Goal: Task Accomplishment & Management: Use online tool/utility

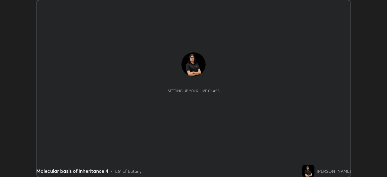
scroll to position [177, 387]
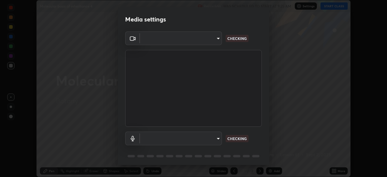
click at [214, 38] on body "Erase all Molecular basis of inheritance 4 Recording WAS SCHEDULED TO START AT …" at bounding box center [193, 88] width 387 height 177
type input "26ea4645ce1167a88714ccf2a1c7b245e82c900ba769eb6e2bf526cec6792837"
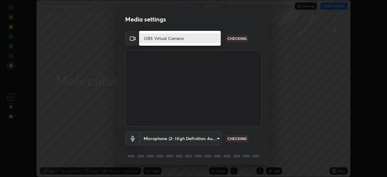
click at [202, 38] on li "OBS Virtual Camera" at bounding box center [180, 38] width 82 height 10
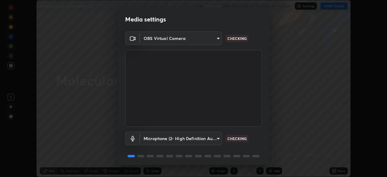
scroll to position [21, 0]
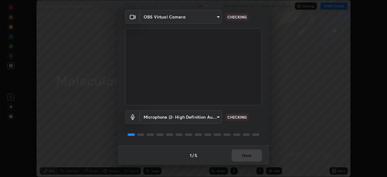
click at [195, 117] on body "Erase all Molecular basis of inheritance 4 Recording WAS SCHEDULED TO START AT …" at bounding box center [193, 88] width 387 height 177
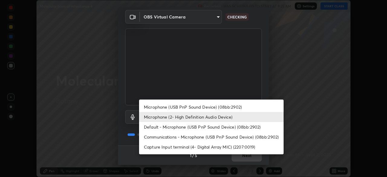
click at [193, 127] on li "Default - Microphone (USB PnP Sound Device) (08bb:2902)" at bounding box center [211, 127] width 145 height 10
type input "default"
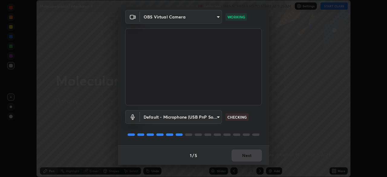
click at [243, 152] on div "1 / 5 Next" at bounding box center [193, 155] width 151 height 19
click at [243, 155] on button "Next" at bounding box center [247, 155] width 30 height 12
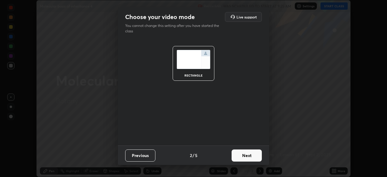
scroll to position [0, 0]
click at [243, 156] on button "Next" at bounding box center [247, 155] width 30 height 12
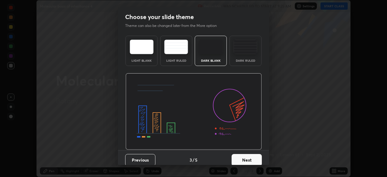
click at [243, 161] on button "Next" at bounding box center [247, 160] width 30 height 12
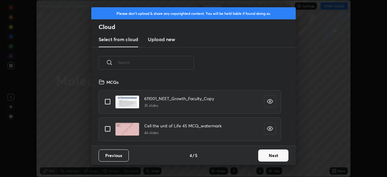
click at [178, 65] on input "text" at bounding box center [156, 63] width 76 height 26
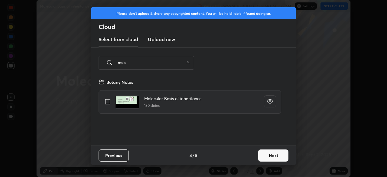
type input "mole"
click at [112, 103] on input "grid" at bounding box center [107, 101] width 13 height 13
checkbox input "true"
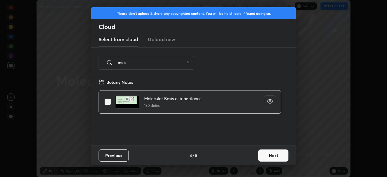
click at [274, 156] on button "Next" at bounding box center [273, 155] width 30 height 12
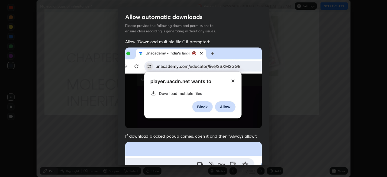
scroll to position [145, 0]
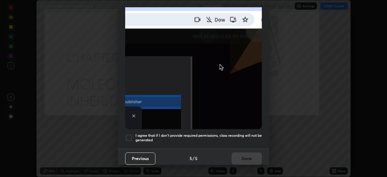
click at [196, 135] on h5 "I agree that if I don't provide required permissions, class recording will not …" at bounding box center [199, 137] width 126 height 9
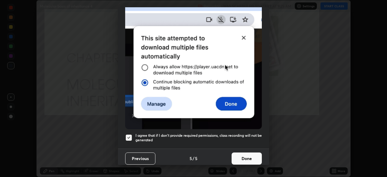
click at [250, 156] on button "Done" at bounding box center [247, 158] width 30 height 12
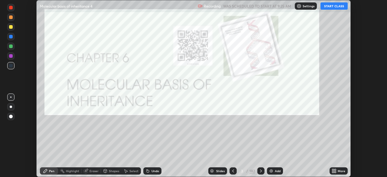
click at [335, 6] on button "START CLASS" at bounding box center [334, 5] width 27 height 7
click at [252, 168] on div "182" at bounding box center [252, 170] width 5 height 5
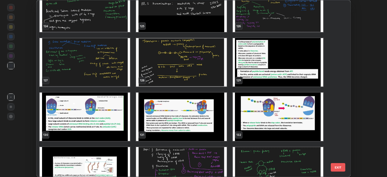
scroll to position [2247, 0]
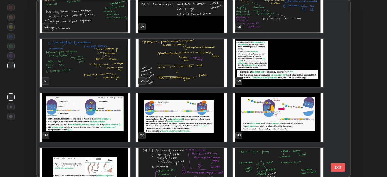
click at [112, 75] on img "grid" at bounding box center [85, 63] width 90 height 48
click at [113, 74] on img "grid" at bounding box center [85, 63] width 90 height 48
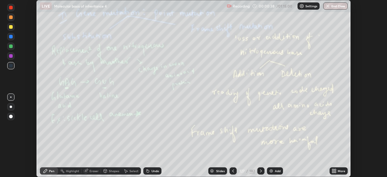
click at [339, 170] on div "More" at bounding box center [342, 170] width 8 height 3
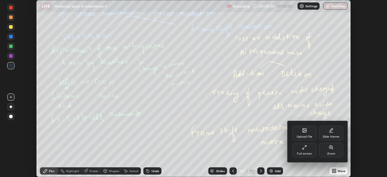
click at [309, 134] on div "Upload File" at bounding box center [305, 133] width 24 height 15
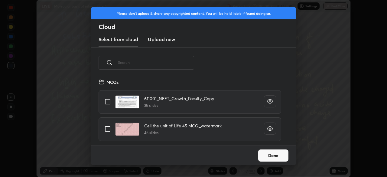
scroll to position [67, 194]
click at [180, 61] on input "text" at bounding box center [156, 63] width 76 height 26
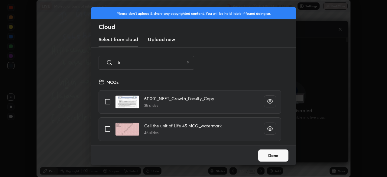
scroll to position [123, 106]
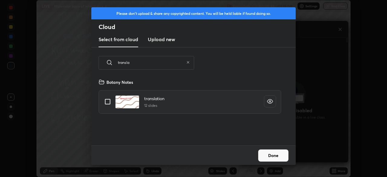
type input "transla"
click at [107, 104] on input "grid" at bounding box center [107, 101] width 13 height 13
checkbox input "true"
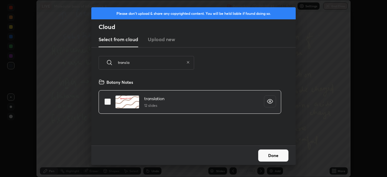
click at [270, 150] on button "Done" at bounding box center [273, 155] width 30 height 12
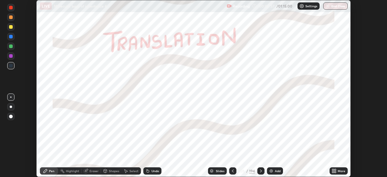
click at [253, 171] on div "194" at bounding box center [252, 170] width 6 height 5
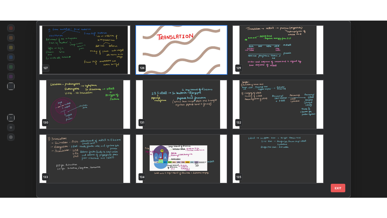
scroll to position [2256, 0]
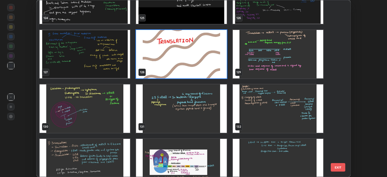
click at [219, 61] on img "grid" at bounding box center [181, 54] width 90 height 48
click at [215, 58] on img "grid" at bounding box center [181, 54] width 90 height 48
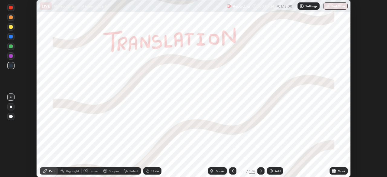
click at [260, 171] on icon at bounding box center [261, 170] width 5 height 5
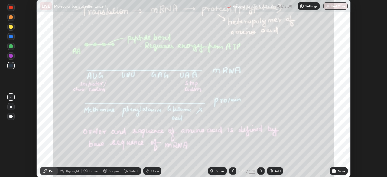
click at [339, 168] on div "More" at bounding box center [339, 170] width 18 height 7
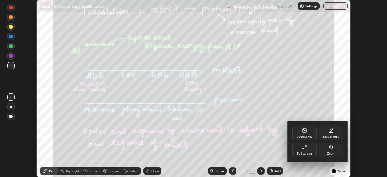
click at [305, 153] on div "Full screen" at bounding box center [304, 153] width 15 height 3
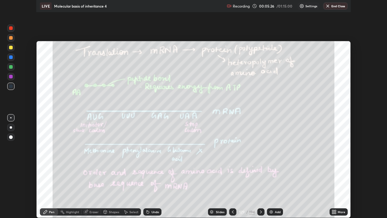
scroll to position [218, 387]
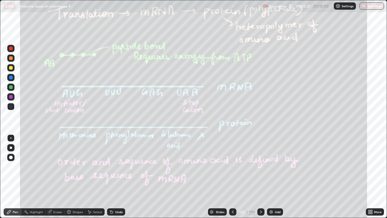
click at [14, 159] on div at bounding box center [10, 157] width 7 height 7
click at [12, 78] on div at bounding box center [11, 78] width 4 height 4
click at [261, 177] on icon at bounding box center [261, 211] width 5 height 5
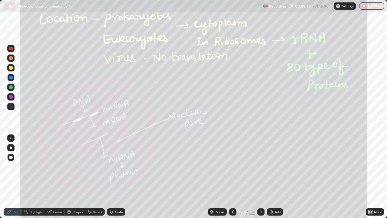
click at [260, 177] on icon at bounding box center [261, 211] width 5 height 5
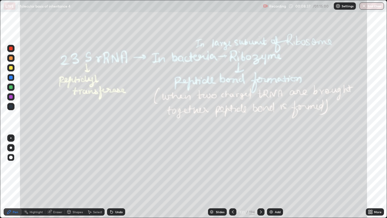
click at [232, 177] on icon at bounding box center [233, 211] width 5 height 5
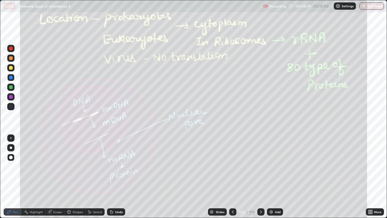
click at [277, 177] on div "Add" at bounding box center [278, 211] width 6 height 3
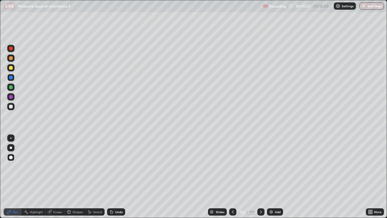
click at [260, 177] on icon at bounding box center [261, 211] width 5 height 5
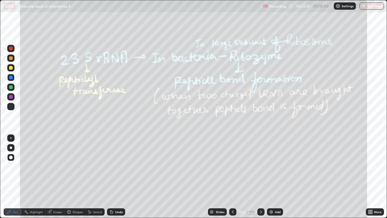
click at [260, 177] on icon at bounding box center [261, 211] width 5 height 5
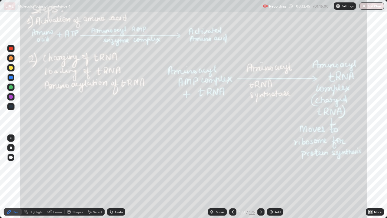
click at [262, 177] on icon at bounding box center [261, 211] width 5 height 5
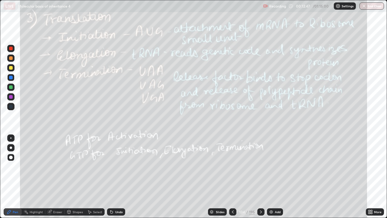
click at [261, 177] on icon at bounding box center [261, 211] width 5 height 5
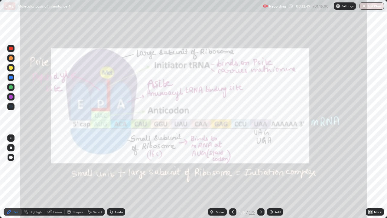
click at [234, 177] on div at bounding box center [232, 212] width 7 height 12
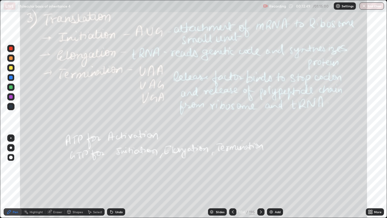
click at [232, 177] on icon at bounding box center [233, 211] width 5 height 5
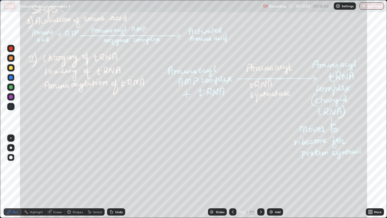
click at [233, 177] on icon at bounding box center [233, 211] width 2 height 3
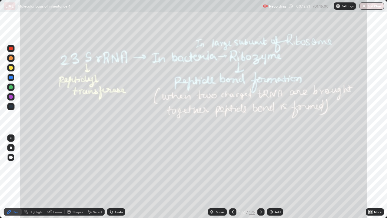
click at [258, 177] on div at bounding box center [260, 211] width 7 height 7
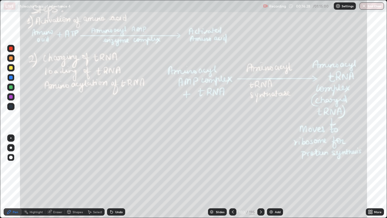
click at [232, 177] on icon at bounding box center [233, 211] width 2 height 3
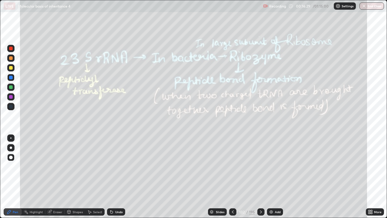
click at [232, 177] on icon at bounding box center [233, 211] width 5 height 5
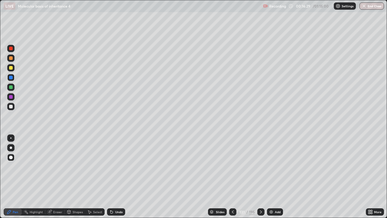
click at [232, 177] on icon at bounding box center [233, 211] width 5 height 5
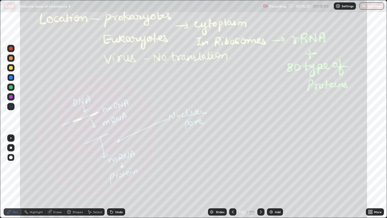
click at [233, 177] on icon at bounding box center [233, 211] width 5 height 5
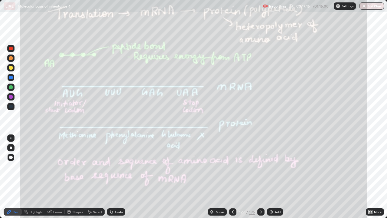
click at [261, 177] on icon at bounding box center [261, 211] width 5 height 5
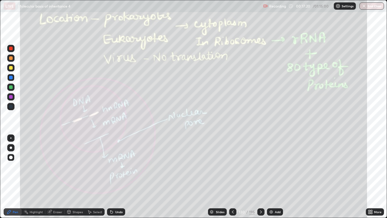
click at [259, 177] on div at bounding box center [260, 211] width 7 height 7
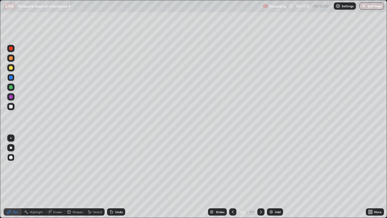
click at [262, 177] on div at bounding box center [260, 211] width 7 height 7
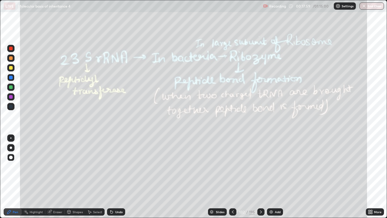
click at [263, 177] on div at bounding box center [260, 211] width 7 height 7
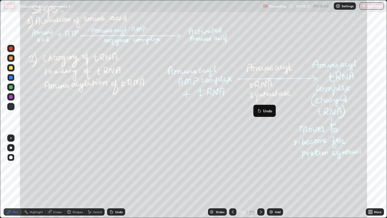
click at [263, 177] on div at bounding box center [260, 211] width 7 height 7
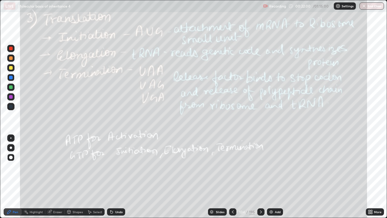
click at [232, 177] on icon at bounding box center [233, 211] width 5 height 5
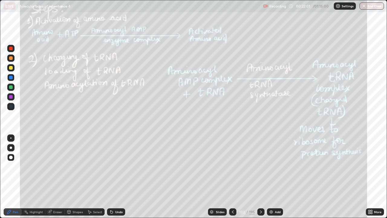
click at [233, 177] on icon at bounding box center [233, 211] width 5 height 5
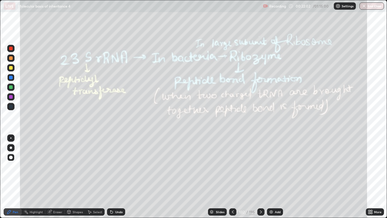
click at [260, 177] on icon at bounding box center [261, 211] width 5 height 5
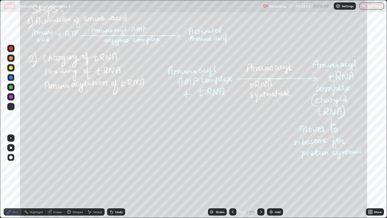
click at [232, 177] on icon at bounding box center [233, 211] width 5 height 5
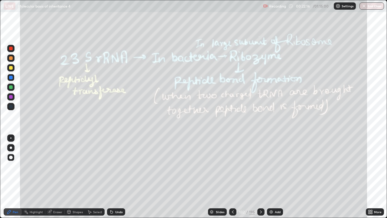
click at [232, 177] on icon at bounding box center [233, 211] width 5 height 5
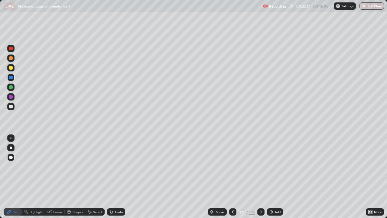
click at [233, 177] on div at bounding box center [232, 211] width 7 height 7
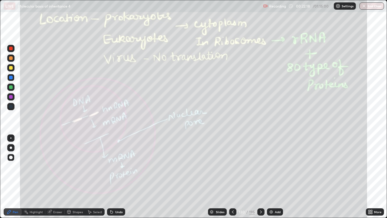
click at [260, 177] on icon at bounding box center [261, 211] width 5 height 5
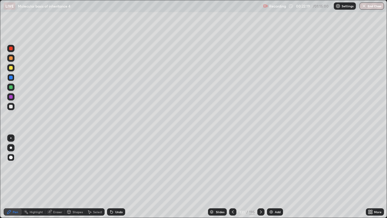
click at [260, 177] on icon at bounding box center [261, 211] width 2 height 3
click at [260, 177] on icon at bounding box center [261, 211] width 5 height 5
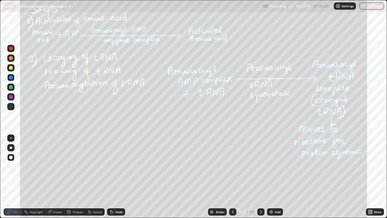
click at [260, 177] on icon at bounding box center [261, 211] width 5 height 5
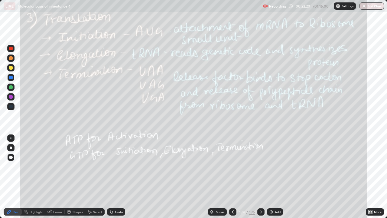
click at [234, 177] on div at bounding box center [232, 211] width 7 height 7
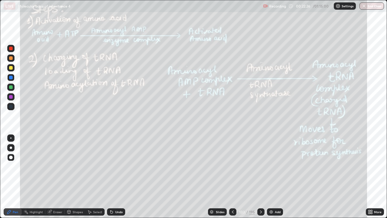
click at [260, 177] on icon at bounding box center [261, 211] width 5 height 5
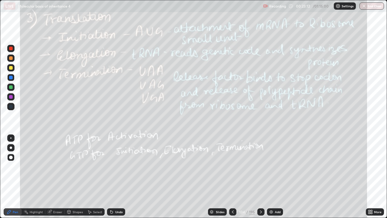
click at [262, 177] on div at bounding box center [260, 211] width 7 height 7
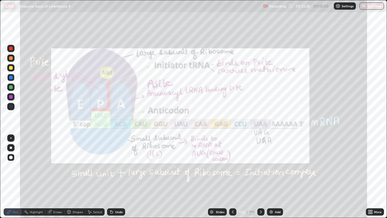
click at [12, 87] on div at bounding box center [11, 87] width 4 height 4
click at [14, 49] on div at bounding box center [10, 48] width 7 height 7
click at [62, 177] on div "Eraser" at bounding box center [54, 211] width 19 height 7
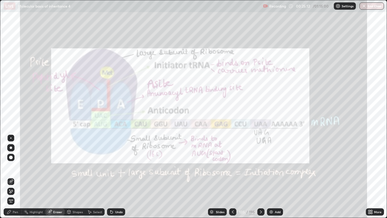
click at [14, 177] on div "Erase all" at bounding box center [10, 201] width 7 height 10
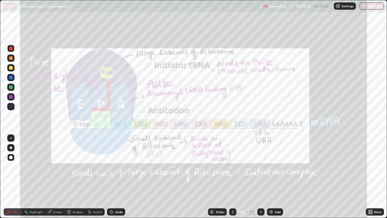
click at [60, 177] on div "Eraser" at bounding box center [54, 211] width 19 height 7
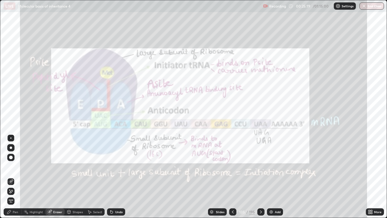
click at [14, 177] on span "Erase all" at bounding box center [11, 201] width 7 height 4
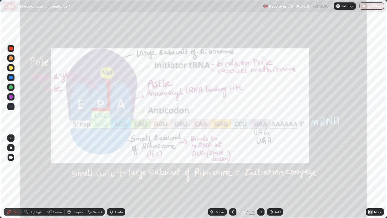
click at [54, 177] on div "Eraser" at bounding box center [54, 211] width 19 height 7
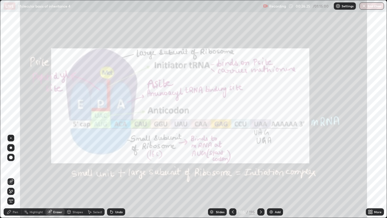
click at [10, 177] on span "Erase all" at bounding box center [11, 201] width 7 height 4
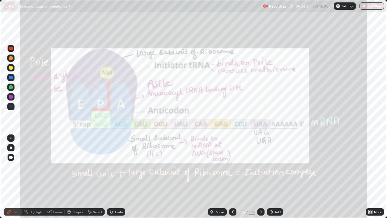
click at [55, 177] on div "Eraser" at bounding box center [54, 211] width 19 height 7
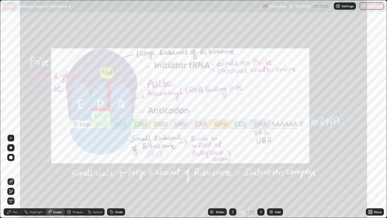
click at [14, 177] on div "Erase all" at bounding box center [10, 200] width 7 height 7
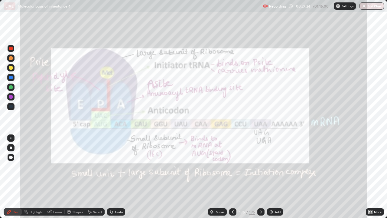
click at [64, 177] on div at bounding box center [64, 211] width 0 height 5
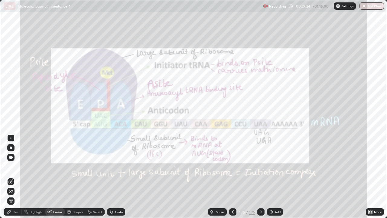
click at [13, 177] on span "Erase all" at bounding box center [11, 201] width 7 height 4
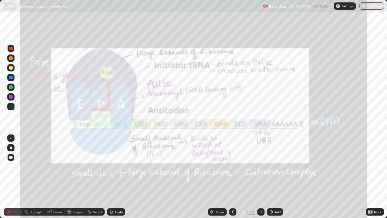
click at [61, 177] on div "Eraser" at bounding box center [57, 211] width 9 height 3
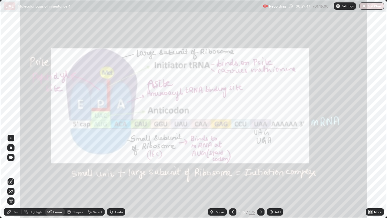
click at [11, 177] on span "Erase all" at bounding box center [11, 201] width 7 height 4
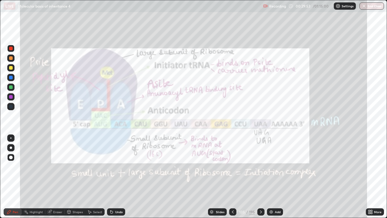
click at [275, 177] on div "Add" at bounding box center [278, 211] width 6 height 3
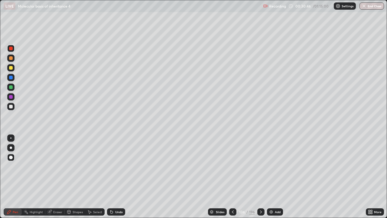
click at [234, 177] on icon at bounding box center [233, 211] width 5 height 5
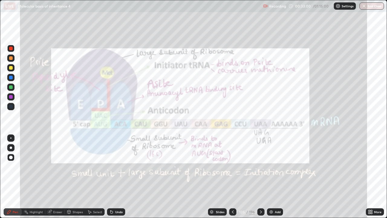
click at [291, 177] on div "Slides 135 / 196 Add" at bounding box center [245, 212] width 241 height 12
click at [260, 177] on div at bounding box center [260, 211] width 7 height 7
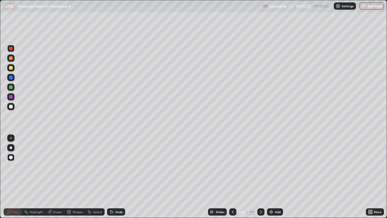
click at [262, 177] on div at bounding box center [260, 211] width 7 height 7
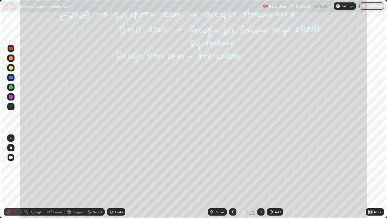
click at [261, 177] on icon at bounding box center [261, 211] width 5 height 5
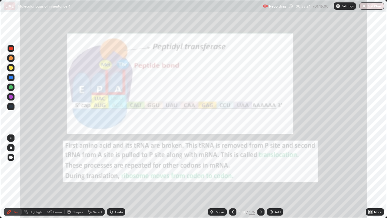
click at [260, 177] on div at bounding box center [260, 211] width 7 height 7
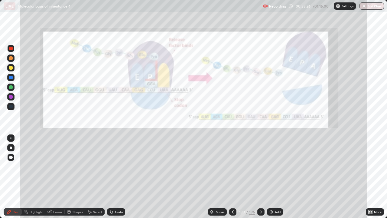
click at [233, 177] on icon at bounding box center [233, 211] width 5 height 5
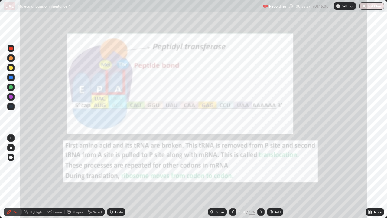
click at [261, 177] on div at bounding box center [260, 211] width 7 height 7
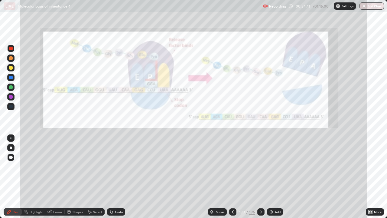
click at [262, 177] on icon at bounding box center [261, 211] width 5 height 5
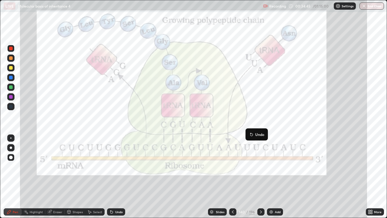
click at [262, 177] on div at bounding box center [260, 211] width 7 height 7
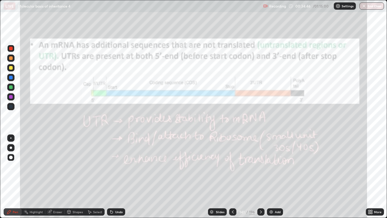
click at [233, 177] on icon at bounding box center [233, 211] width 5 height 5
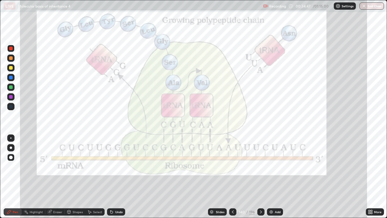
click at [232, 177] on icon at bounding box center [233, 211] width 5 height 5
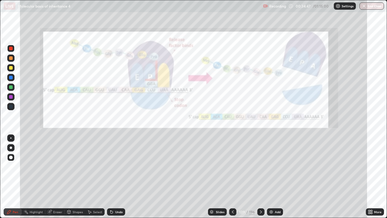
click at [232, 177] on icon at bounding box center [233, 211] width 5 height 5
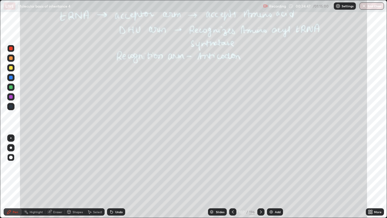
click at [233, 177] on div at bounding box center [232, 212] width 7 height 12
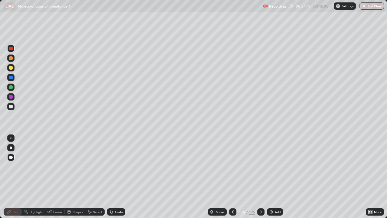
click at [234, 177] on div at bounding box center [232, 212] width 7 height 12
click at [233, 177] on div at bounding box center [232, 212] width 7 height 12
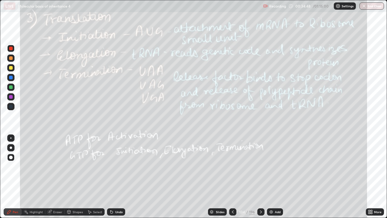
click at [234, 177] on div at bounding box center [232, 212] width 7 height 12
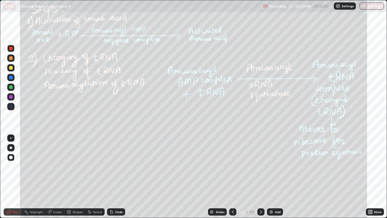
click at [234, 177] on div at bounding box center [232, 212] width 7 height 12
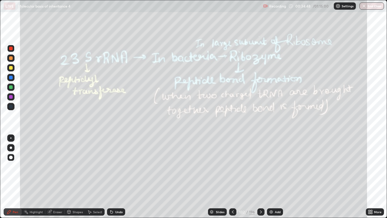
click at [234, 177] on div at bounding box center [232, 212] width 7 height 12
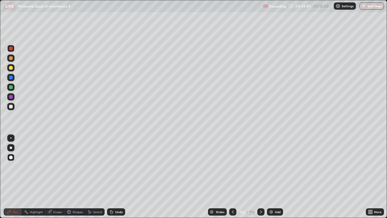
click at [260, 177] on icon at bounding box center [261, 211] width 5 height 5
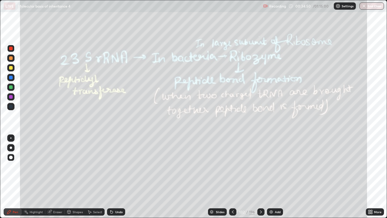
click at [260, 177] on icon at bounding box center [261, 211] width 5 height 5
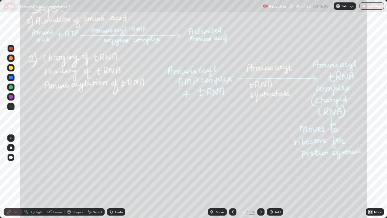
click at [61, 177] on div "Eraser" at bounding box center [57, 211] width 9 height 3
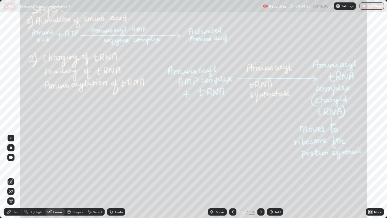
click at [13, 177] on span "Erase all" at bounding box center [11, 201] width 7 height 4
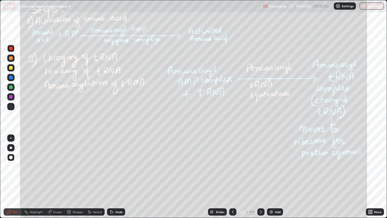
click at [259, 177] on div at bounding box center [260, 211] width 7 height 7
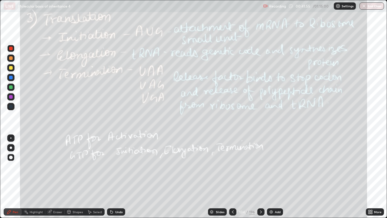
click at [60, 177] on div "Eraser" at bounding box center [57, 211] width 9 height 3
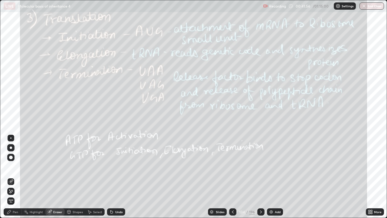
click at [11, 177] on span "Erase all" at bounding box center [11, 201] width 7 height 4
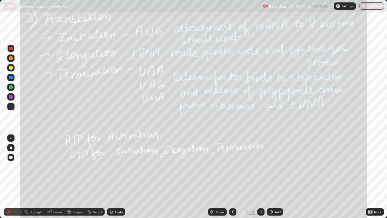
click at [261, 177] on icon at bounding box center [261, 211] width 5 height 5
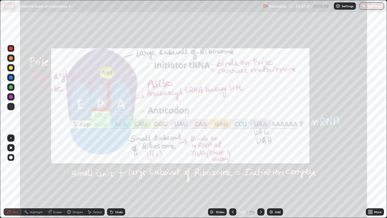
click at [231, 177] on icon at bounding box center [233, 211] width 5 height 5
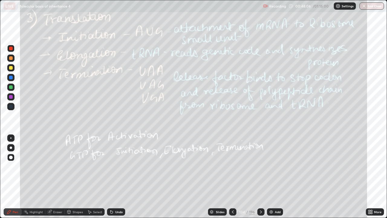
click at [261, 177] on icon at bounding box center [261, 211] width 5 height 5
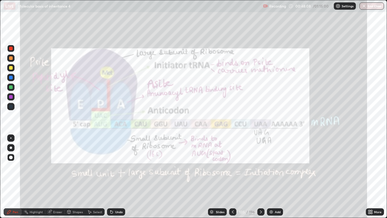
click at [59, 177] on div "Eraser" at bounding box center [54, 211] width 19 height 7
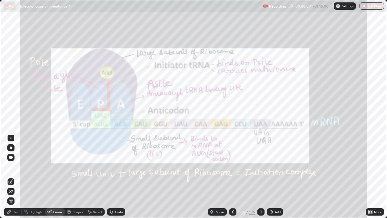
click at [12, 177] on span "Erase all" at bounding box center [11, 201] width 7 height 4
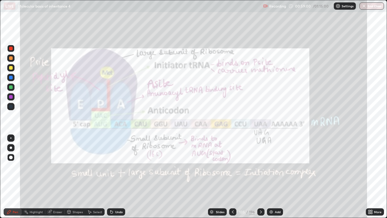
click at [253, 177] on div "196" at bounding box center [252, 211] width 6 height 5
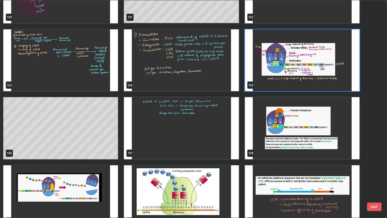
scroll to position [2965, 0]
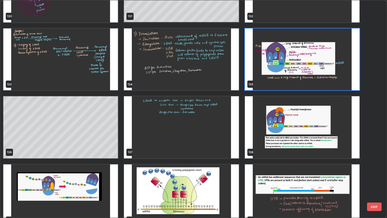
click at [222, 146] on img "grid" at bounding box center [181, 127] width 115 height 62
click at [221, 146] on img "grid" at bounding box center [181, 127] width 115 height 62
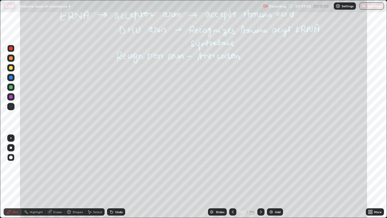
click at [221, 144] on img "grid" at bounding box center [181, 127] width 115 height 62
click at [252, 177] on div "196" at bounding box center [252, 211] width 6 height 5
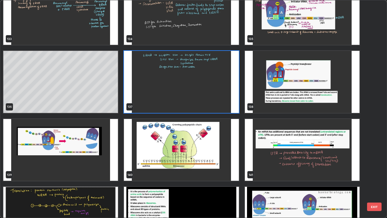
scroll to position [3010, 0]
click at [321, 94] on img "grid" at bounding box center [302, 82] width 115 height 62
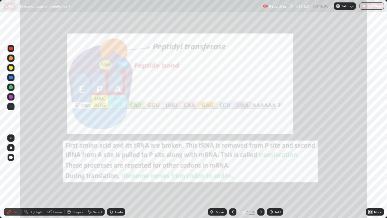
click at [322, 93] on img "grid" at bounding box center [302, 82] width 115 height 62
click at [260, 177] on icon at bounding box center [261, 211] width 5 height 5
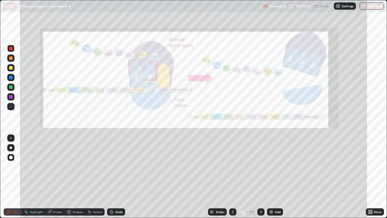
click at [260, 177] on icon at bounding box center [261, 211] width 5 height 5
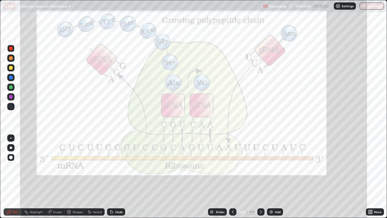
click at [260, 177] on icon at bounding box center [261, 211] width 5 height 5
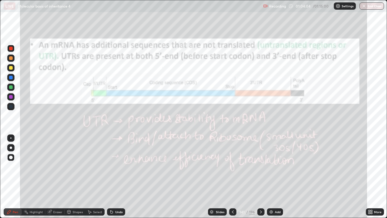
click at [252, 177] on div "196" at bounding box center [252, 211] width 6 height 5
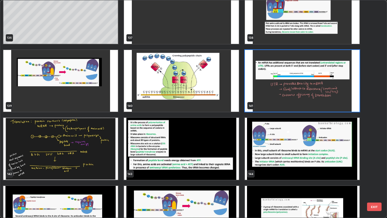
scroll to position [3080, 0]
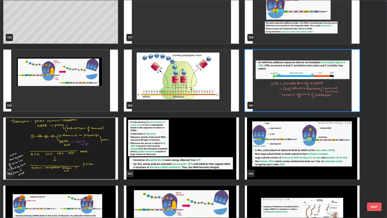
click at [296, 100] on img "grid" at bounding box center [302, 81] width 115 height 62
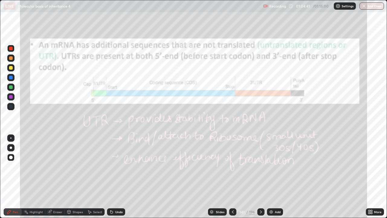
click at [298, 98] on img "grid" at bounding box center [302, 81] width 115 height 62
click at [252, 177] on div "196" at bounding box center [252, 211] width 6 height 5
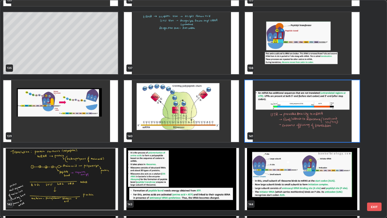
scroll to position [3050, 0]
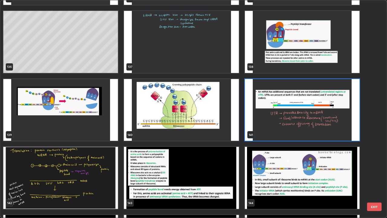
click at [315, 129] on img "grid" at bounding box center [302, 110] width 115 height 62
click at [317, 127] on img "grid" at bounding box center [302, 110] width 115 height 62
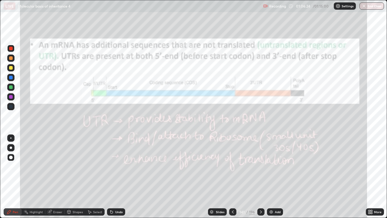
click at [318, 125] on img "grid" at bounding box center [302, 110] width 115 height 62
click at [61, 177] on div "Eraser" at bounding box center [54, 211] width 19 height 7
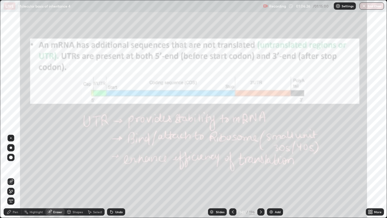
click at [14, 177] on span "Erase all" at bounding box center [11, 201] width 7 height 4
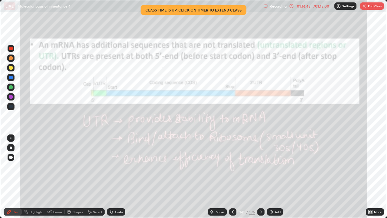
click at [370, 5] on button "End Class" at bounding box center [372, 5] width 24 height 7
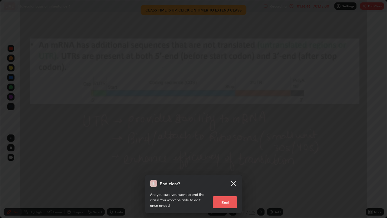
click at [215, 177] on button "End" at bounding box center [225, 202] width 24 height 12
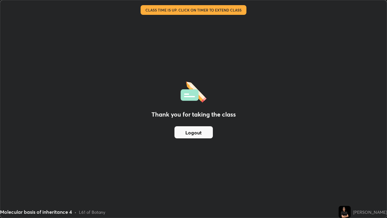
click at [200, 128] on button "Logout" at bounding box center [194, 132] width 38 height 12
